Goal: Check status

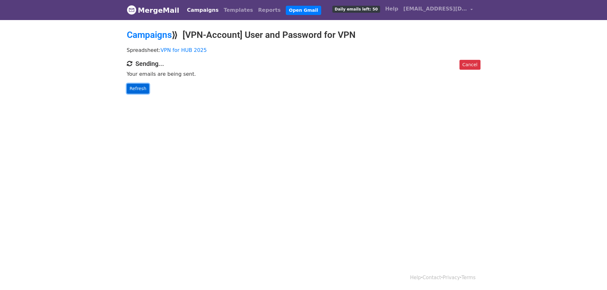
click at [129, 88] on link "Refresh" at bounding box center [138, 89] width 23 height 10
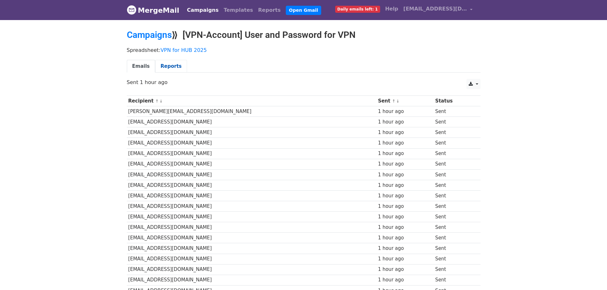
click at [171, 68] on link "Reports" at bounding box center [171, 66] width 32 height 13
